Goal: Task Accomplishment & Management: Manage account settings

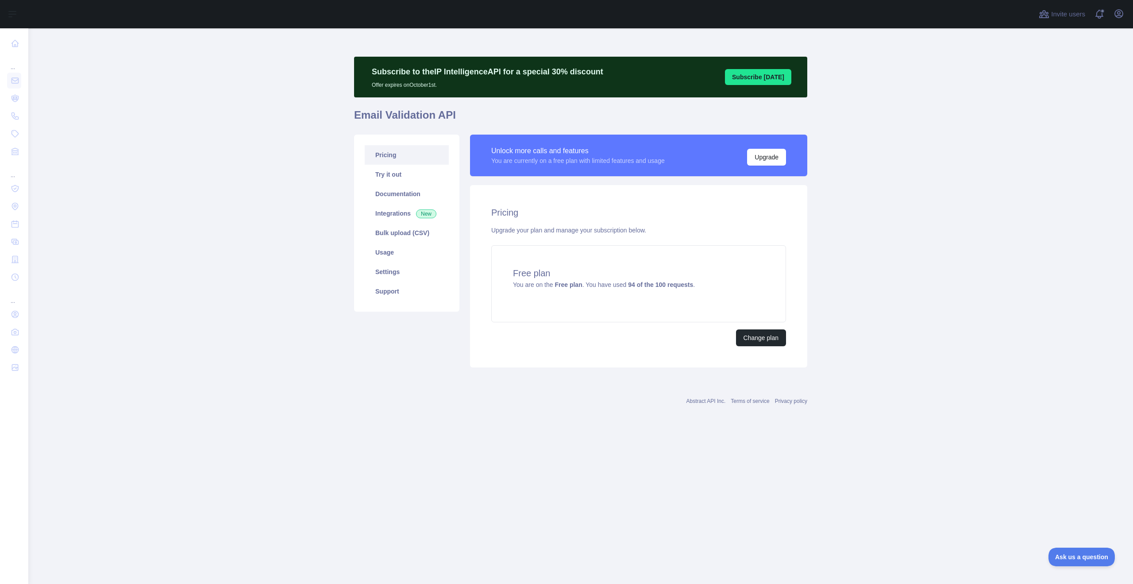
click at [878, 113] on main "Subscribe to the IP Intelligence API for a special 30 % discount Offer expires …" at bounding box center [580, 306] width 1105 height 556
click at [1124, 12] on icon "button" at bounding box center [1119, 13] width 11 height 11
click at [1039, 91] on button "Billing" at bounding box center [1076, 96] width 99 height 16
click at [880, 123] on main "Subscribe to the IP Intelligence API for a special 30 % discount Offer expires …" at bounding box center [580, 306] width 1105 height 556
click at [1122, 14] on icon "button" at bounding box center [1119, 13] width 11 height 11
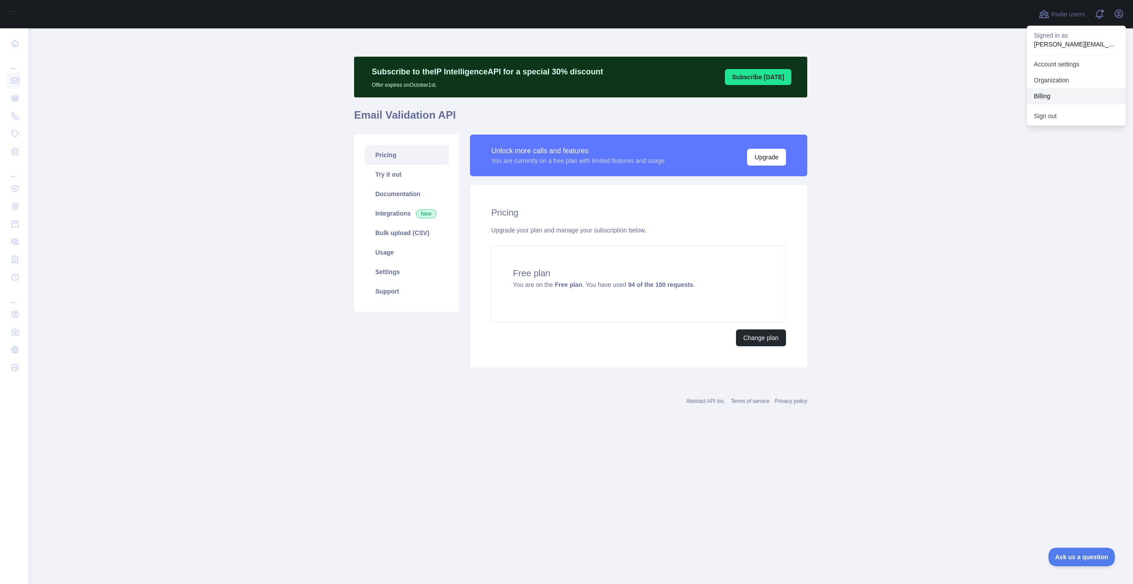
click at [1050, 93] on button "Billing" at bounding box center [1076, 96] width 99 height 16
click at [875, 185] on main "Subscribe to the IP Intelligence API for a special 30 % discount Offer expires …" at bounding box center [580, 306] width 1105 height 556
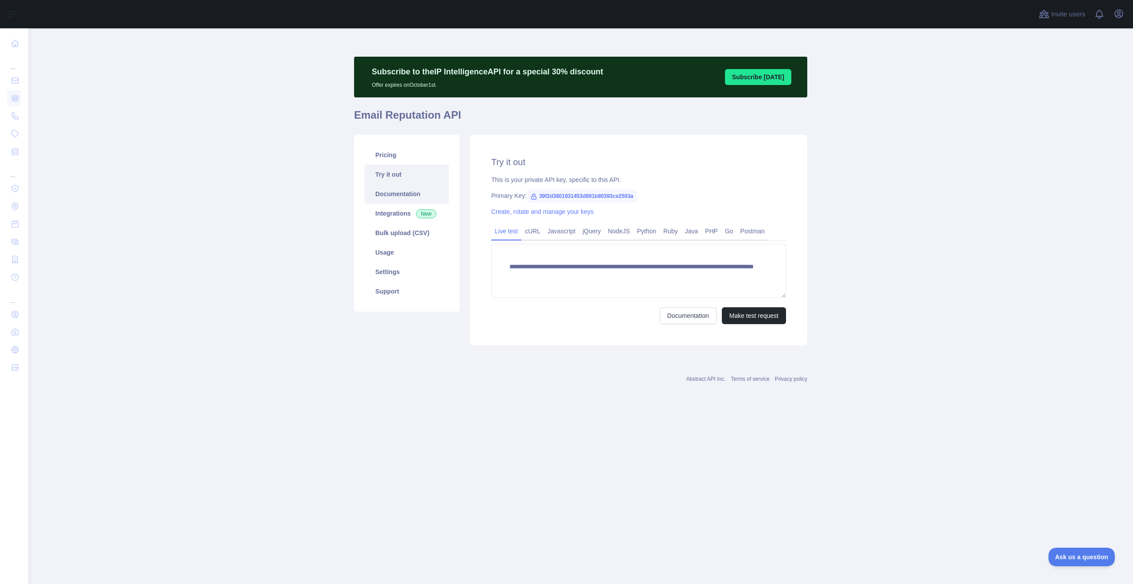
click at [395, 194] on link "Documentation" at bounding box center [407, 193] width 84 height 19
click at [390, 151] on link "Pricing" at bounding box center [407, 154] width 84 height 19
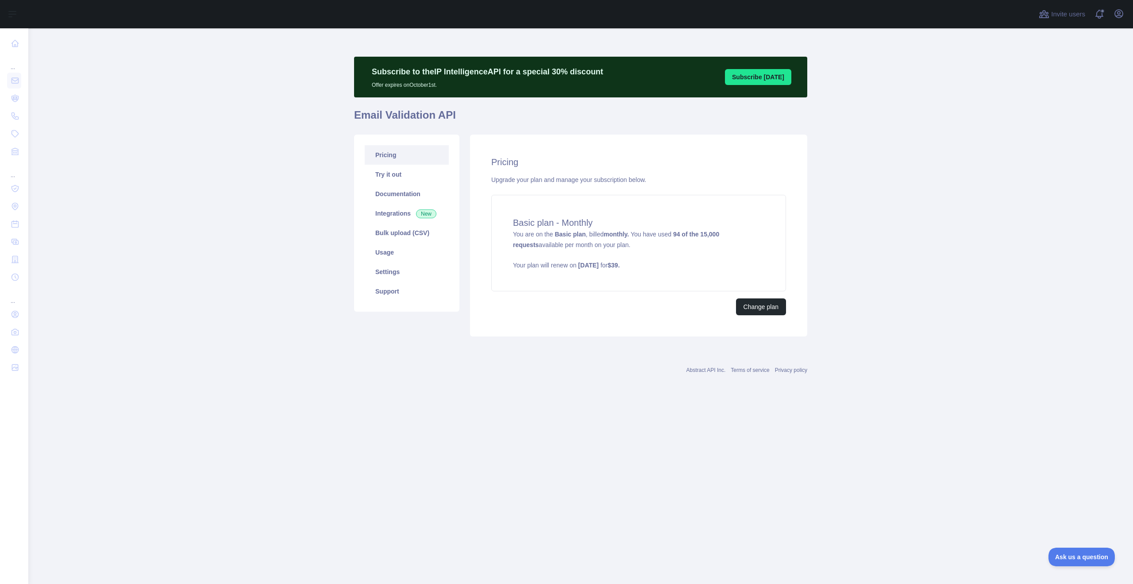
click at [845, 169] on main "Subscribe to the IP Intelligence API for a special 30 % discount Offer expires …" at bounding box center [580, 306] width 1105 height 556
